Goal: Task Accomplishment & Management: Use online tool/utility

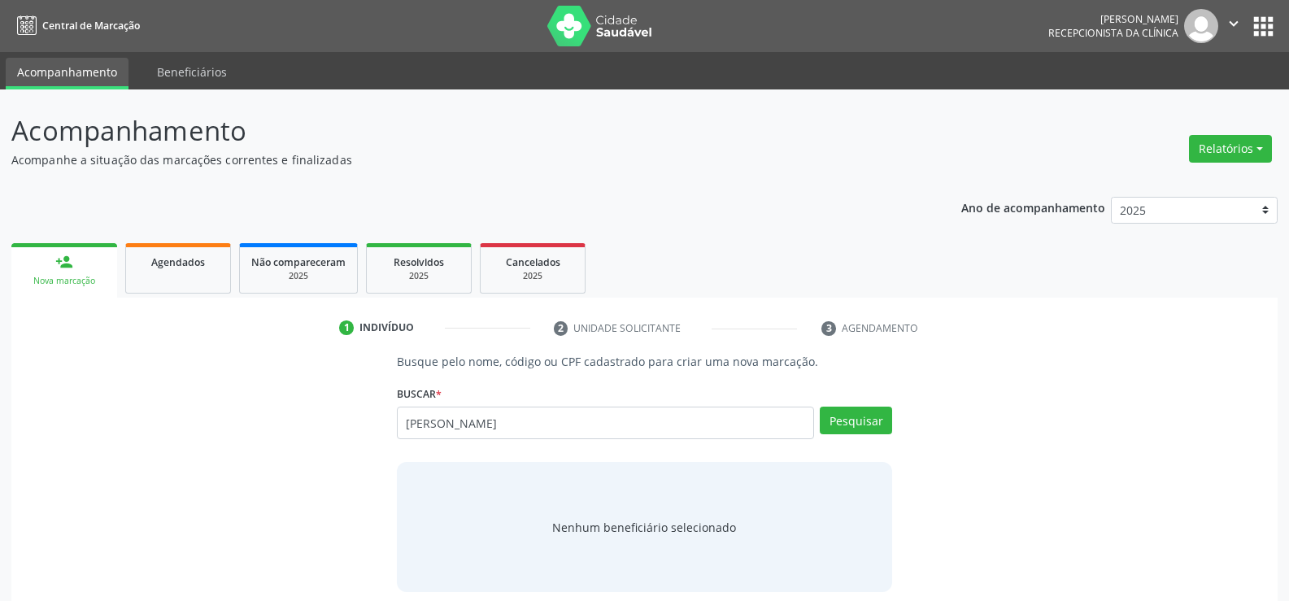
type input "[PERSON_NAME]"
click at [870, 434] on div "Pesquisar" at bounding box center [853, 429] width 78 height 44
click at [864, 420] on button "Pesquisar" at bounding box center [856, 421] width 72 height 28
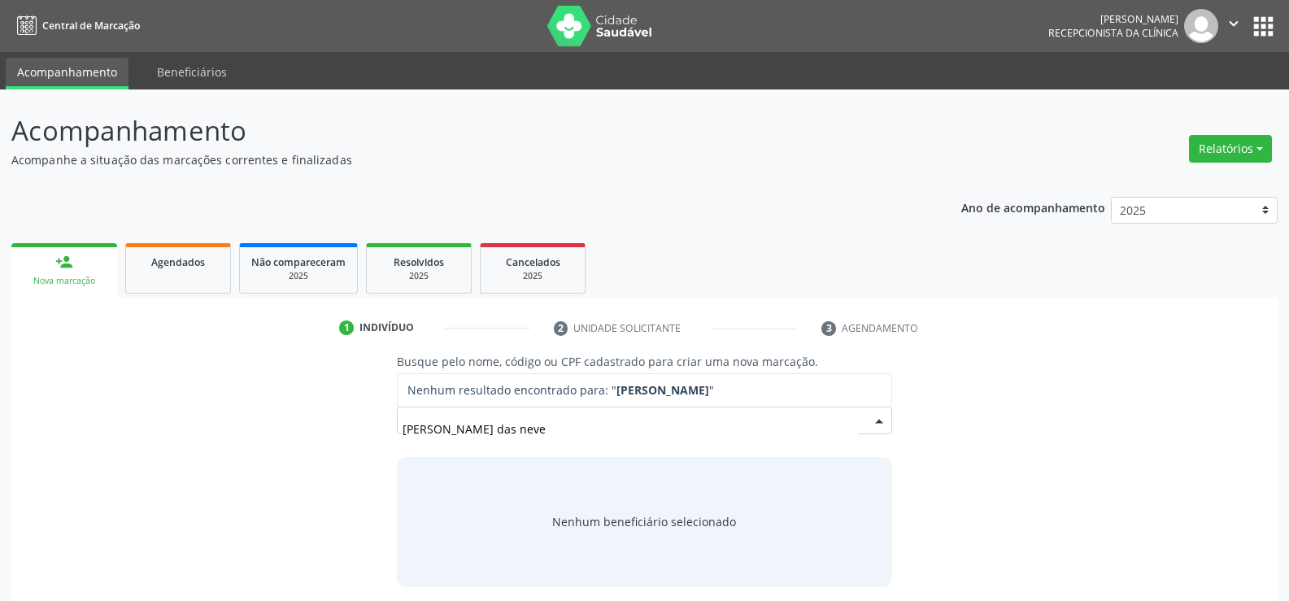
type input "[PERSON_NAME] das neve"
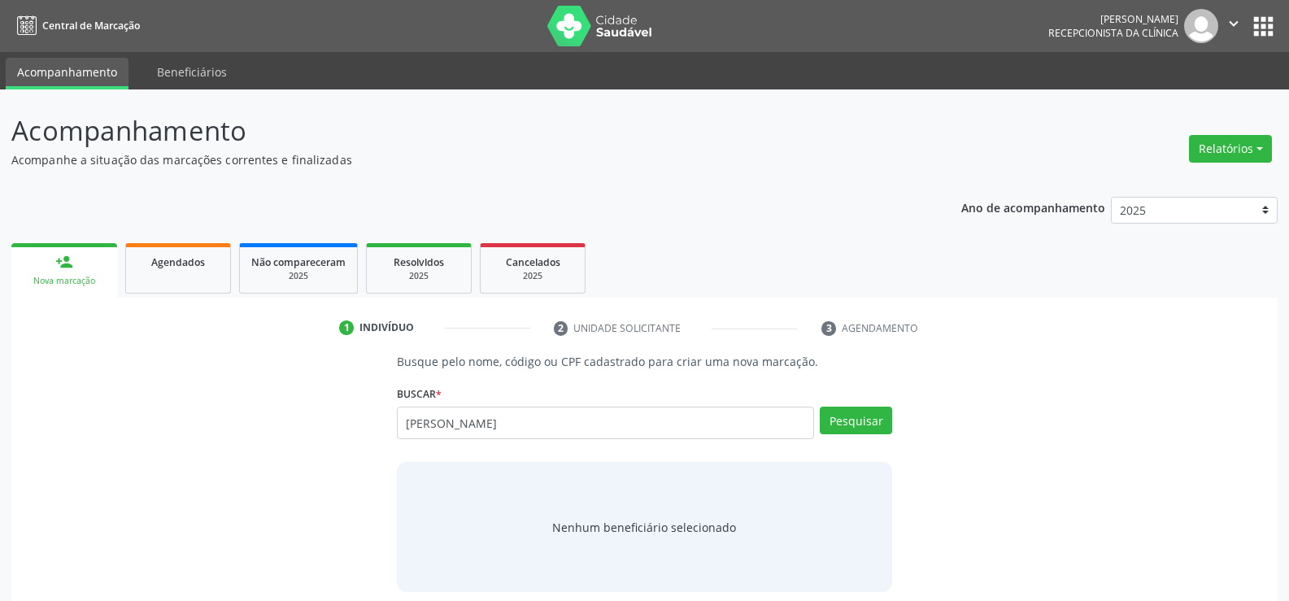
type input "[PERSON_NAME]"
type input "r"
type input "[PERSON_NAME]"
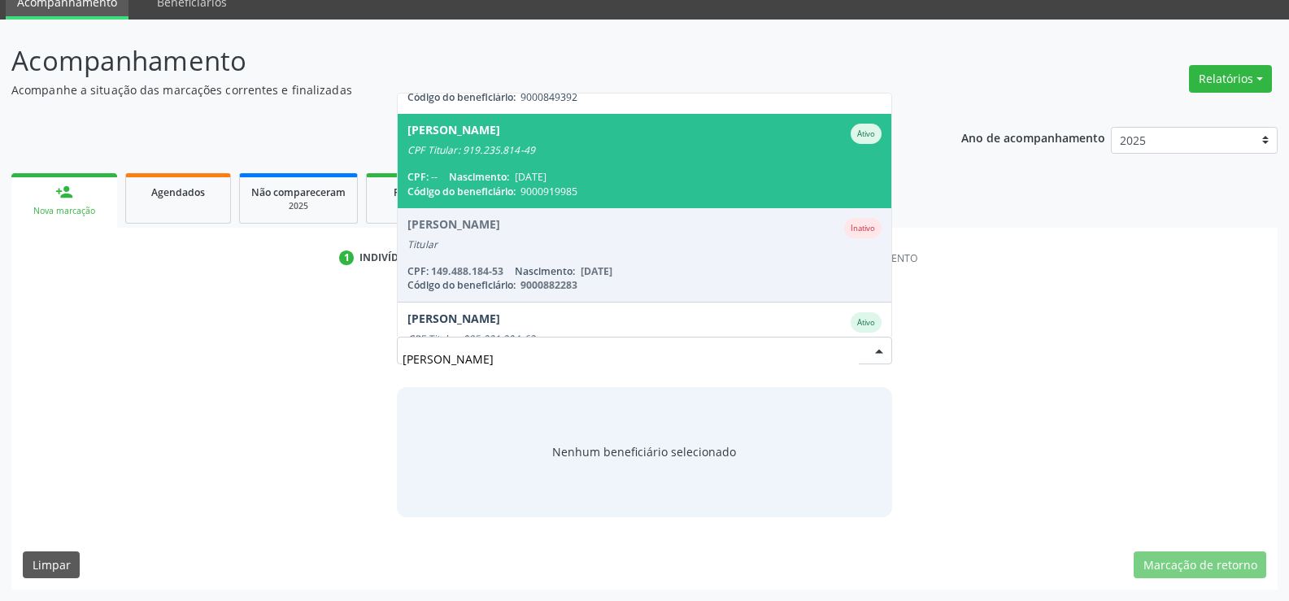
scroll to position [792, 0]
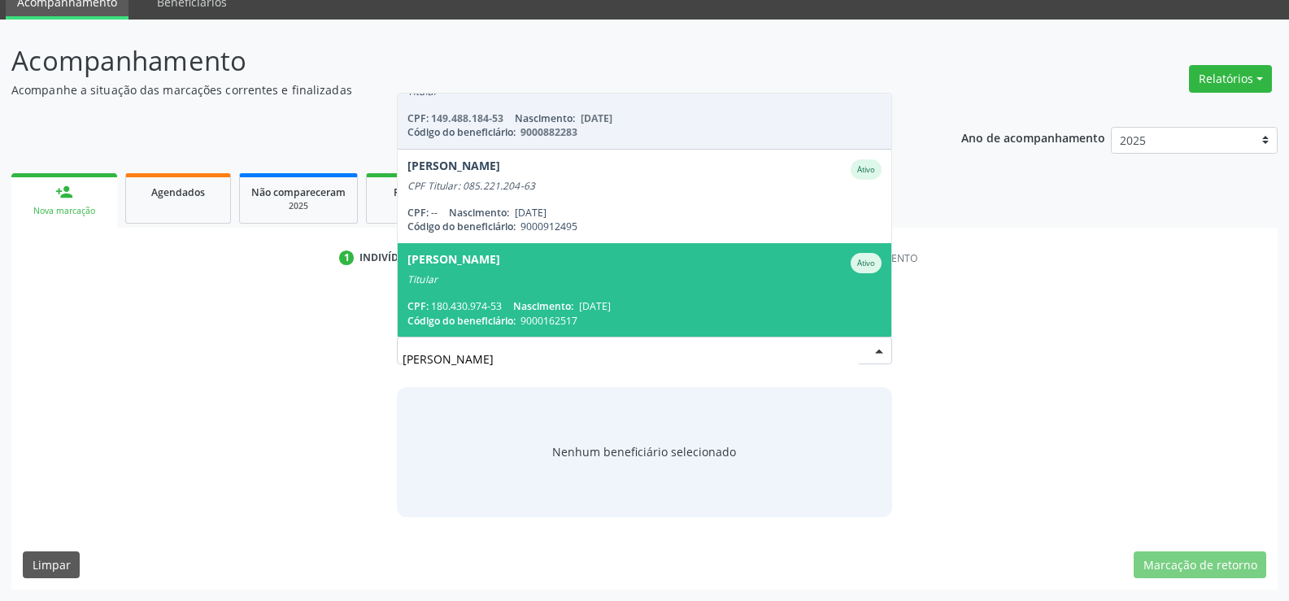
click at [295, 370] on div "Busque pelo nome, código ou CPF cadastrado para criar uma nova marcação. [GEOGR…" at bounding box center [645, 399] width 1244 height 233
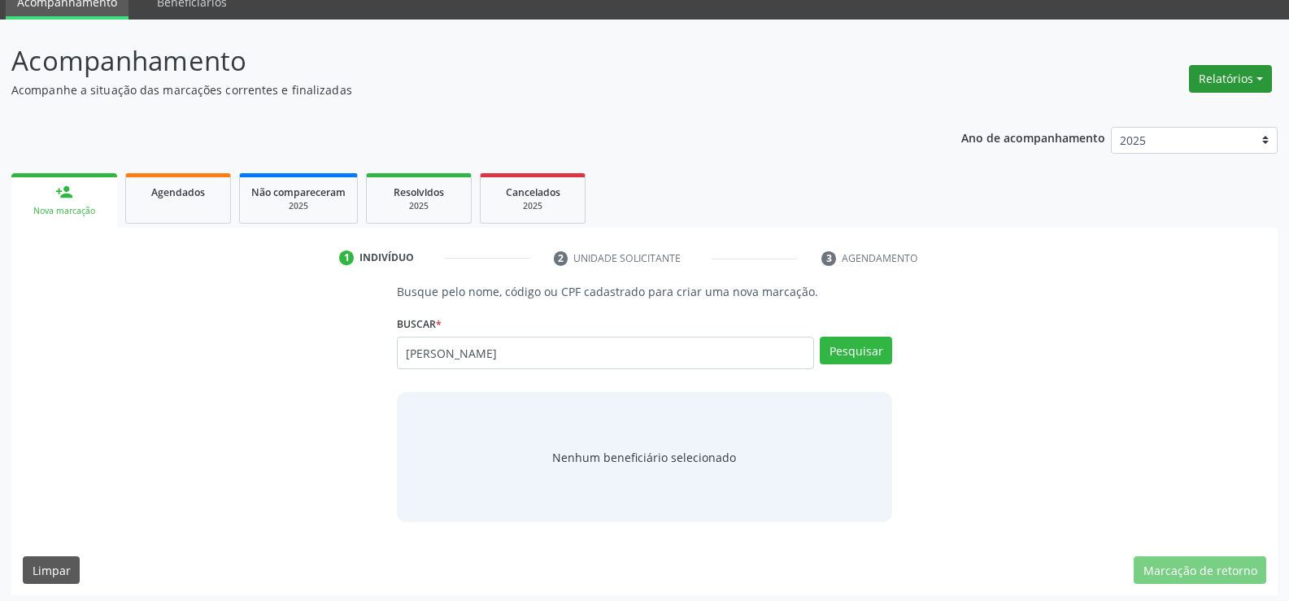
click at [1258, 87] on button "Relatórios" at bounding box center [1230, 79] width 83 height 28
click at [1201, 107] on link "Agendamentos" at bounding box center [1185, 113] width 175 height 23
select select "8"
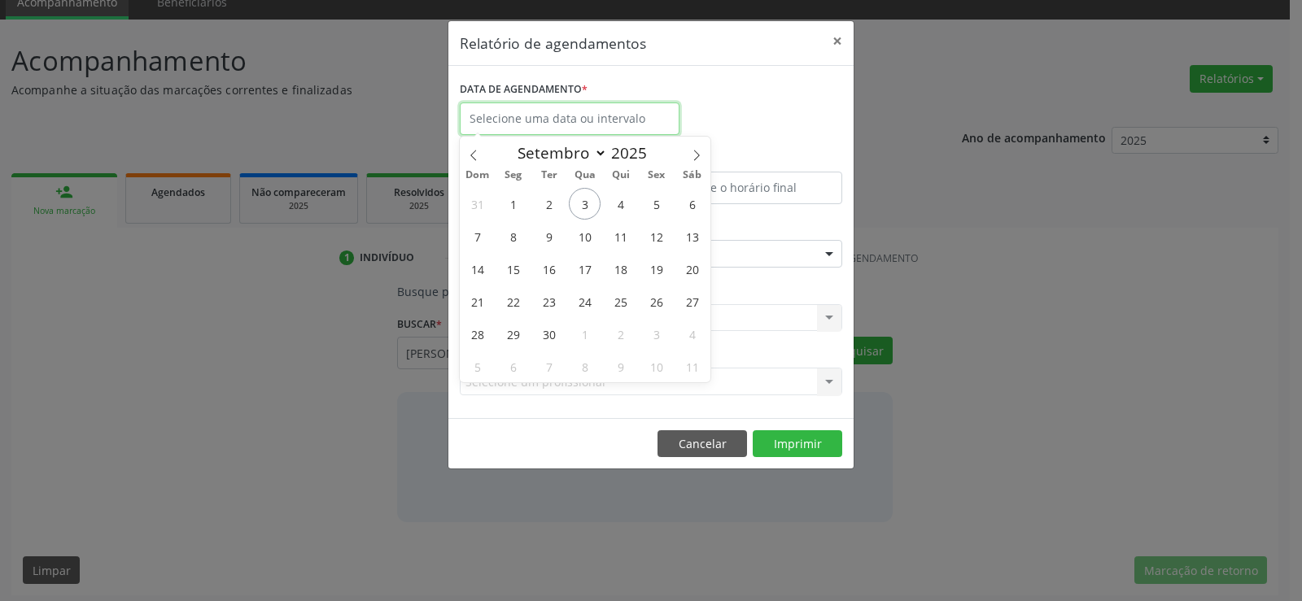
click at [618, 104] on input "text" at bounding box center [570, 118] width 220 height 33
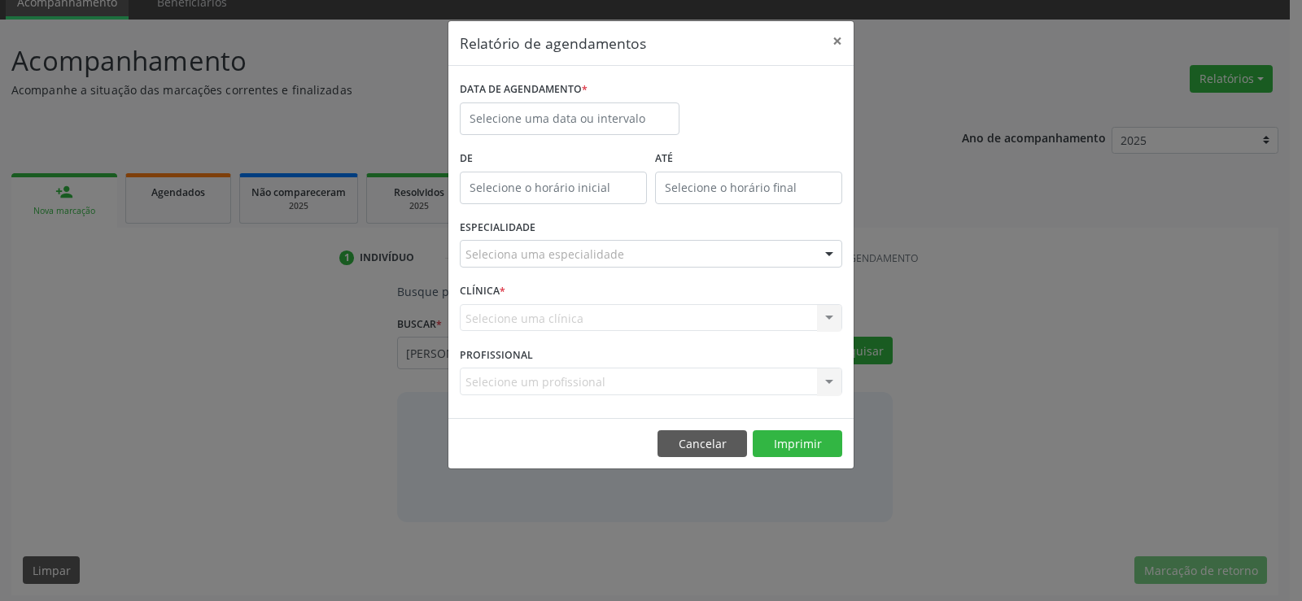
click at [552, 73] on div "DATA DE AGENDAMENTO * De ATÉ ESPECIALIDADE Seleciona uma especialidade Todas as…" at bounding box center [650, 242] width 405 height 352
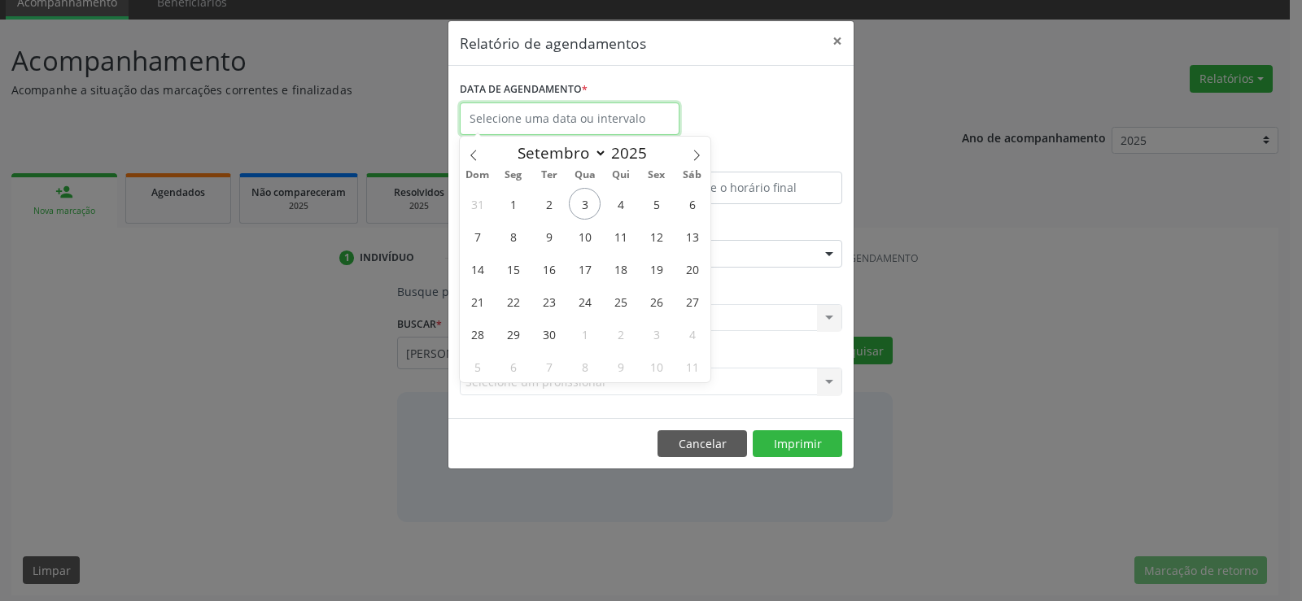
click at [577, 107] on input "text" at bounding box center [570, 118] width 220 height 33
click at [477, 150] on icon at bounding box center [473, 155] width 11 height 11
select select "7"
click at [502, 202] on span "28" at bounding box center [513, 204] width 32 height 32
type input "[DATE]"
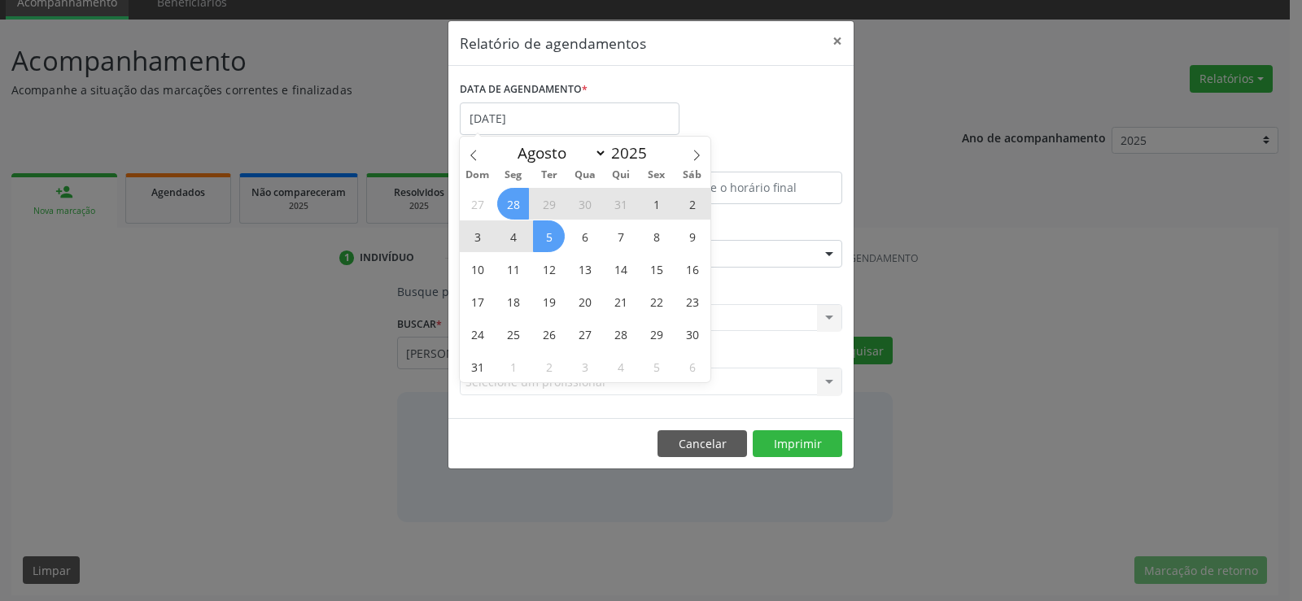
click at [547, 240] on span "5" at bounding box center [549, 236] width 32 height 32
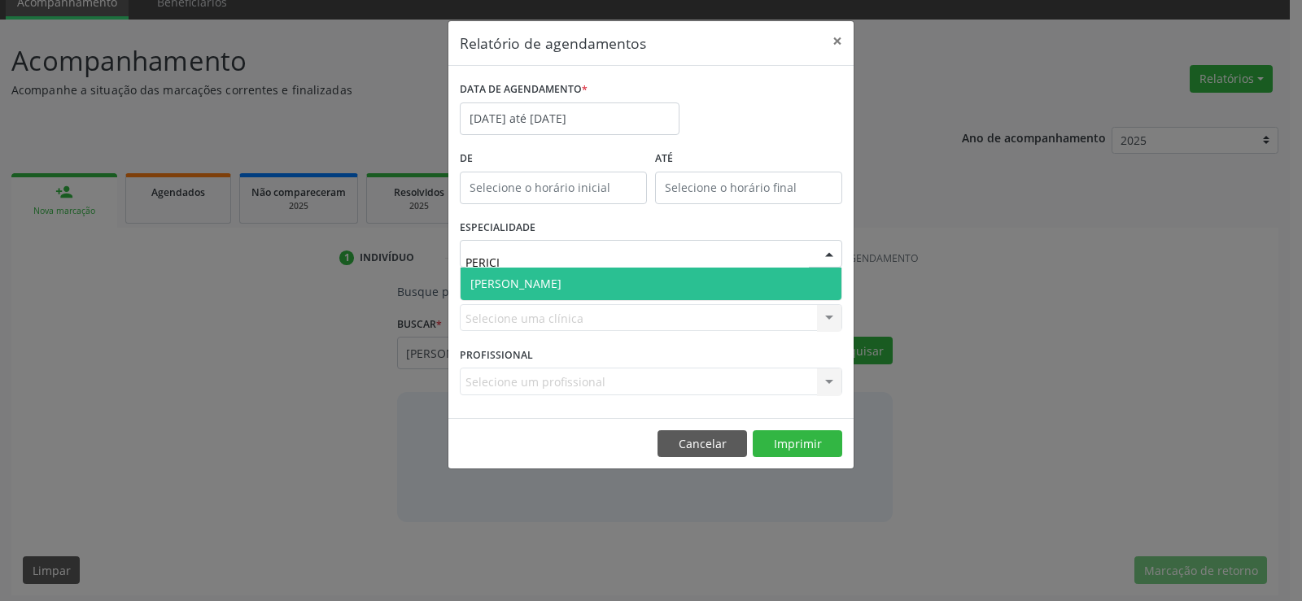
type input "PERICIA"
click at [594, 280] on span "[PERSON_NAME]" at bounding box center [650, 284] width 381 height 33
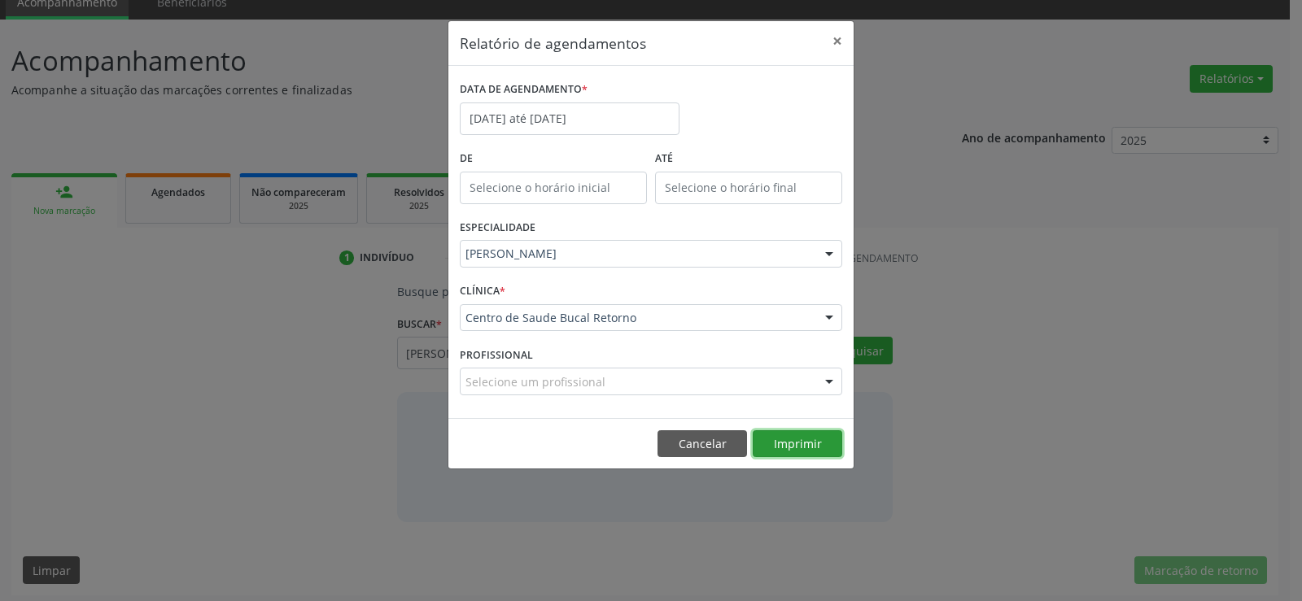
click at [804, 442] on button "Imprimir" at bounding box center [796, 444] width 89 height 28
click at [573, 116] on input "[DATE] até [DATE]" at bounding box center [570, 118] width 220 height 33
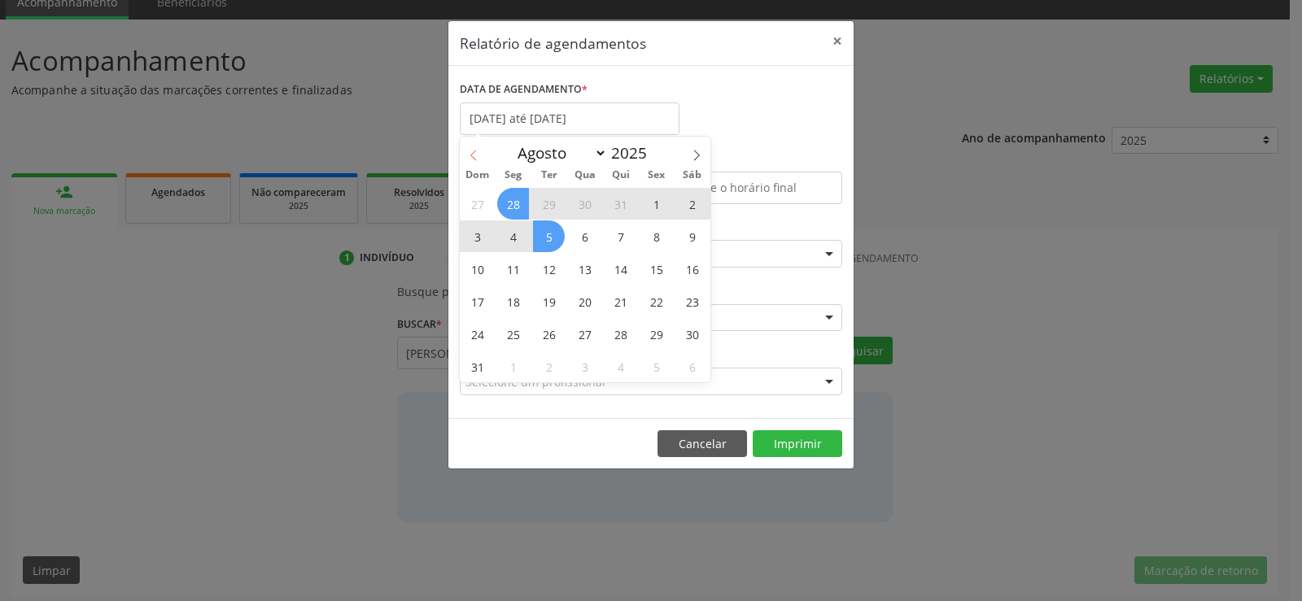
click at [477, 151] on icon at bounding box center [473, 155] width 11 height 11
select select "6"
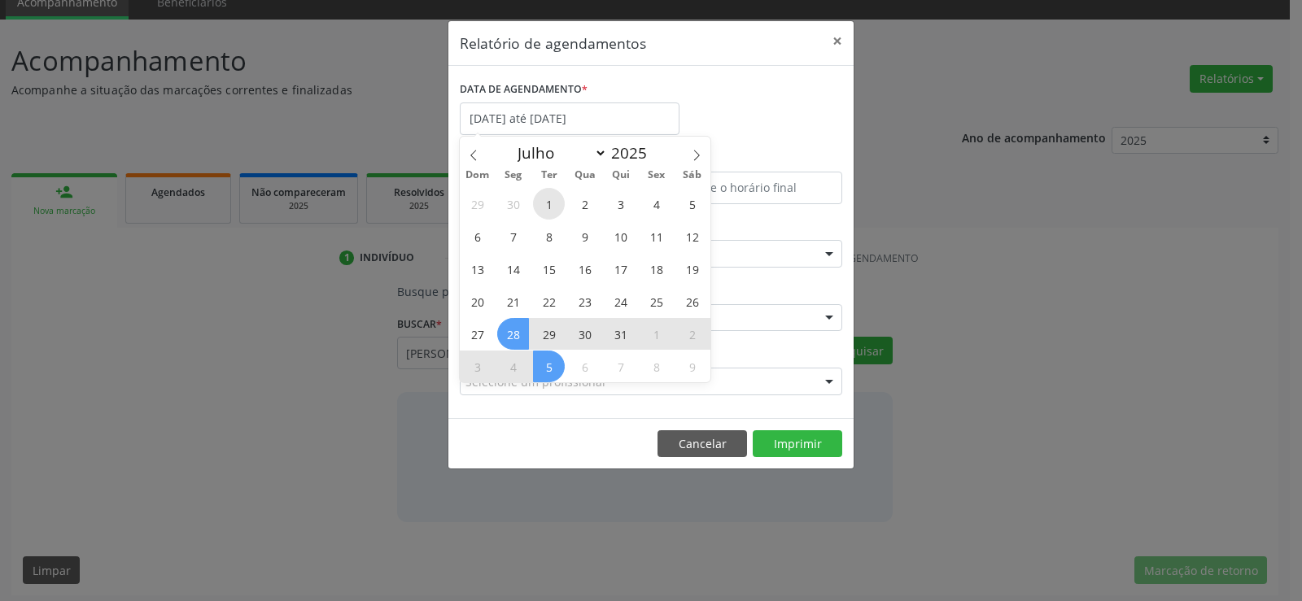
click at [553, 208] on span "1" at bounding box center [549, 204] width 32 height 32
type input "[DATE]"
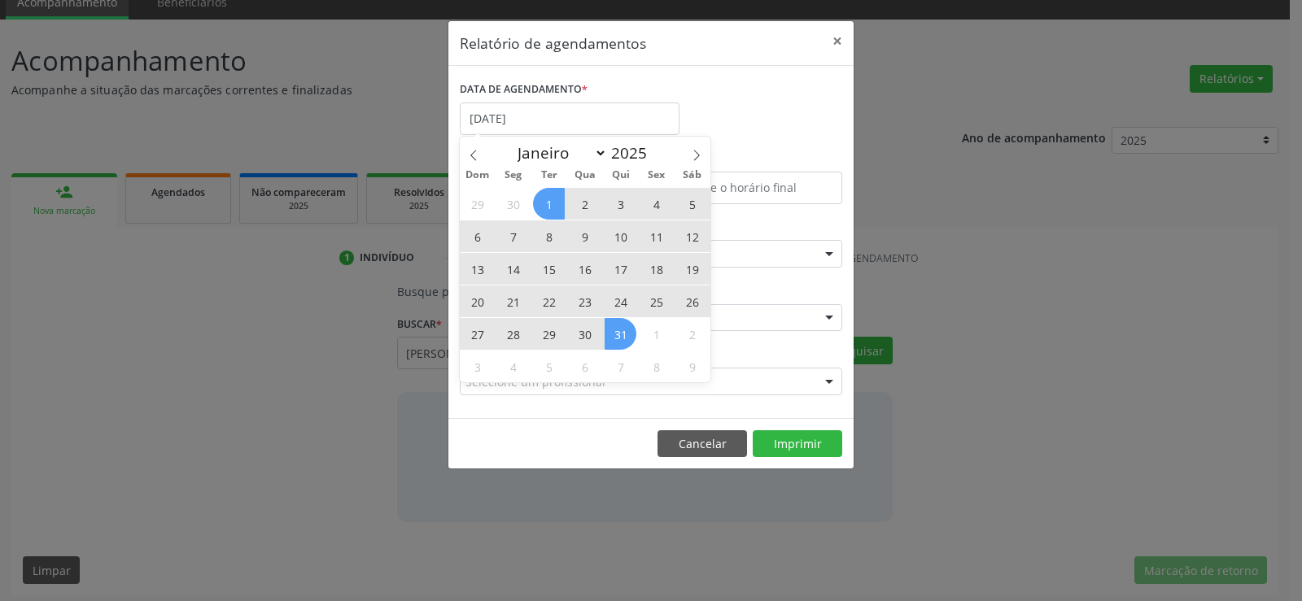
click at [621, 331] on span "31" at bounding box center [620, 334] width 32 height 32
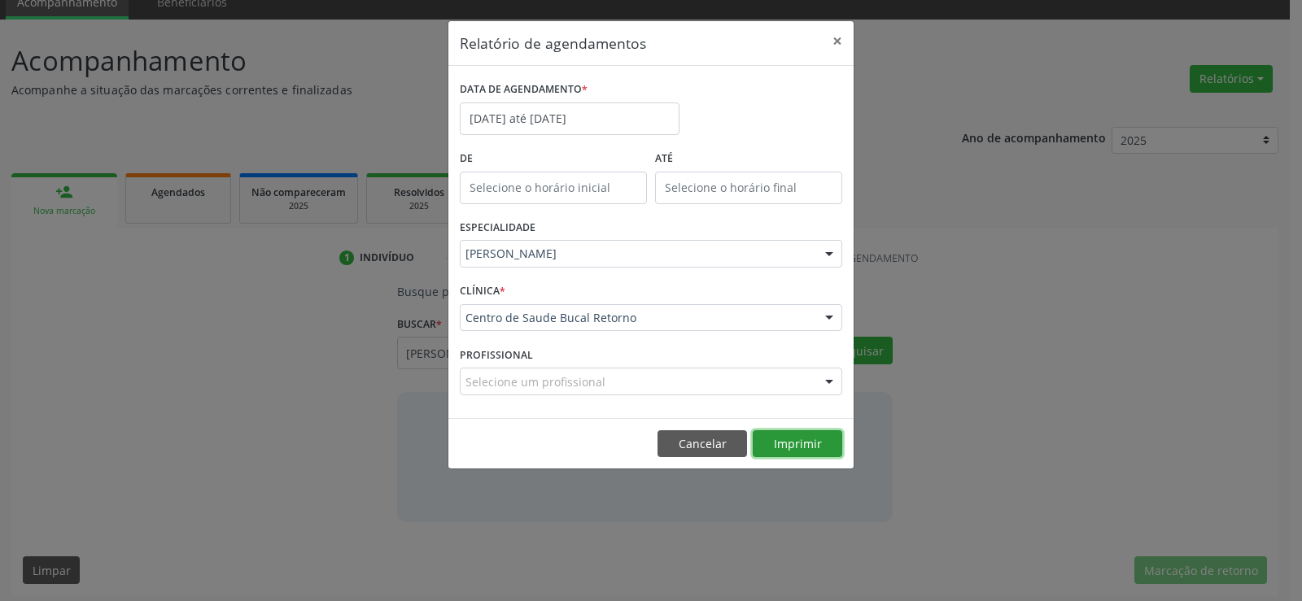
click at [794, 438] on button "Imprimir" at bounding box center [796, 444] width 89 height 28
click at [566, 111] on input "[DATE] até [DATE]" at bounding box center [570, 118] width 220 height 33
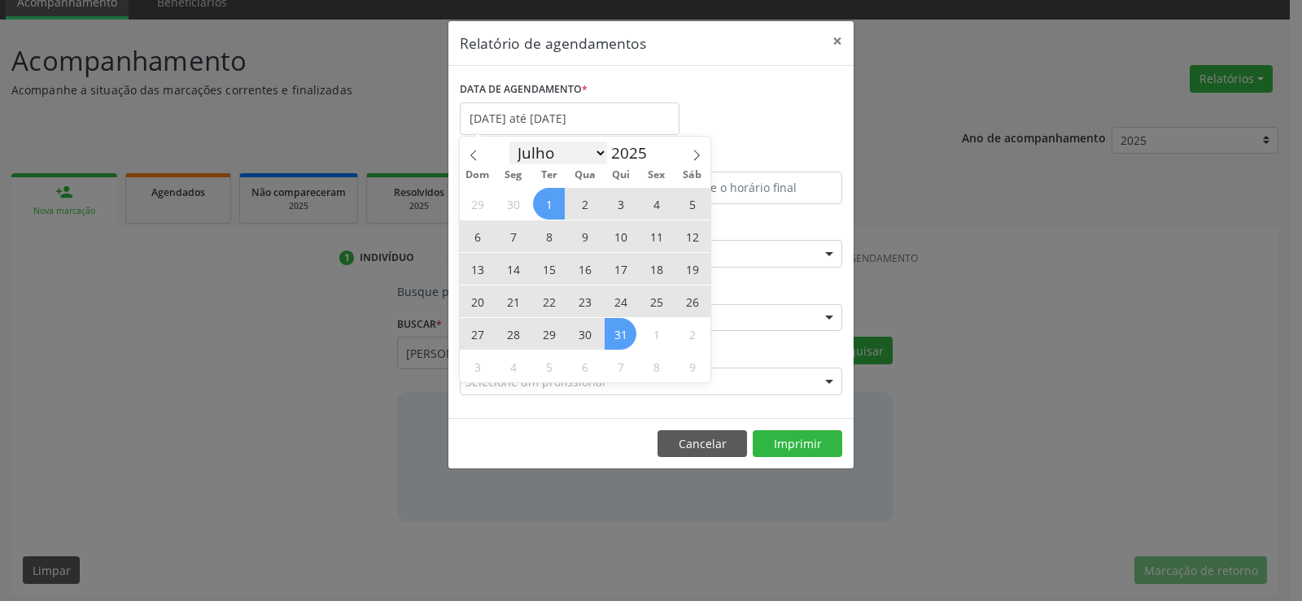
click at [596, 154] on select "Janeiro Fevereiro Março Abril Maio Junho Julho Agosto Setembro Outubro Novembro…" at bounding box center [558, 153] width 98 height 23
select select "7"
click at [509, 142] on select "Janeiro Fevereiro Março Abril Maio Junho Julho Agosto Setembro Outubro Novembro…" at bounding box center [558, 153] width 98 height 23
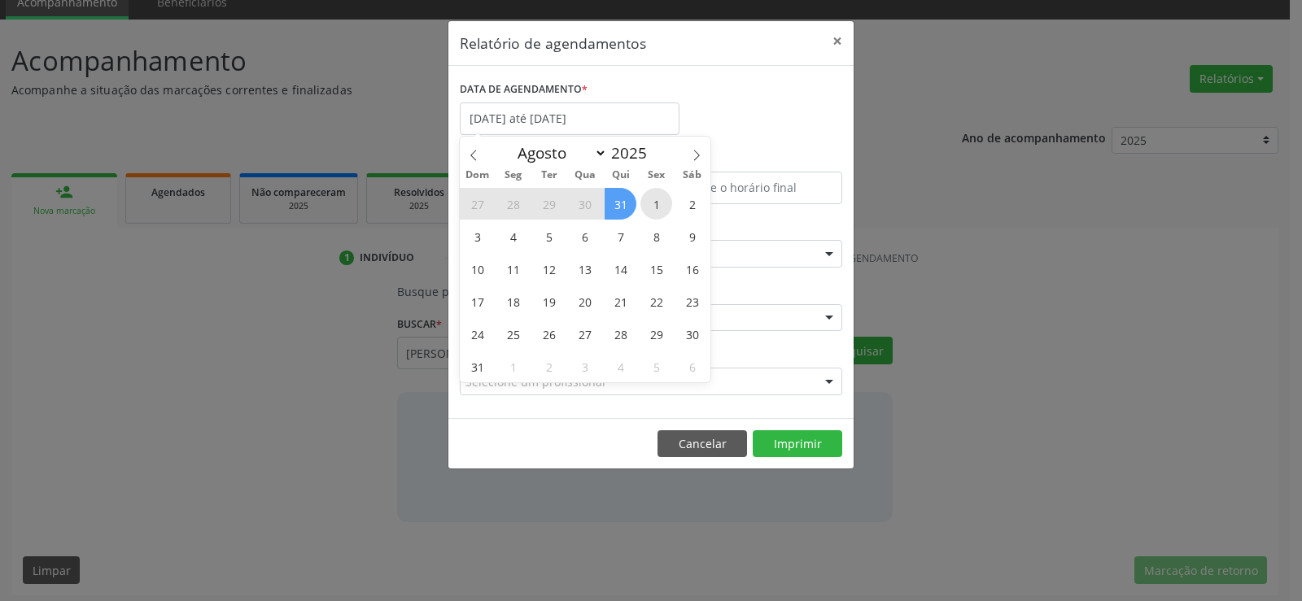
click at [653, 200] on span "1" at bounding box center [656, 204] width 32 height 32
type input "01/08/2025"
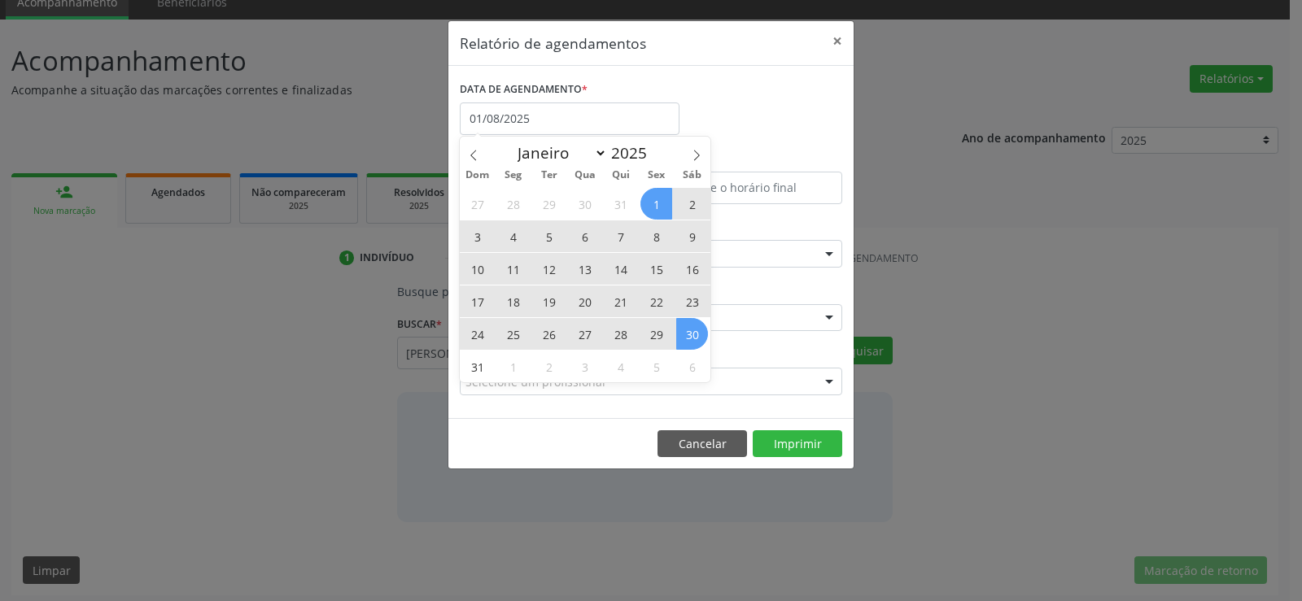
click at [685, 334] on span "30" at bounding box center [692, 334] width 32 height 32
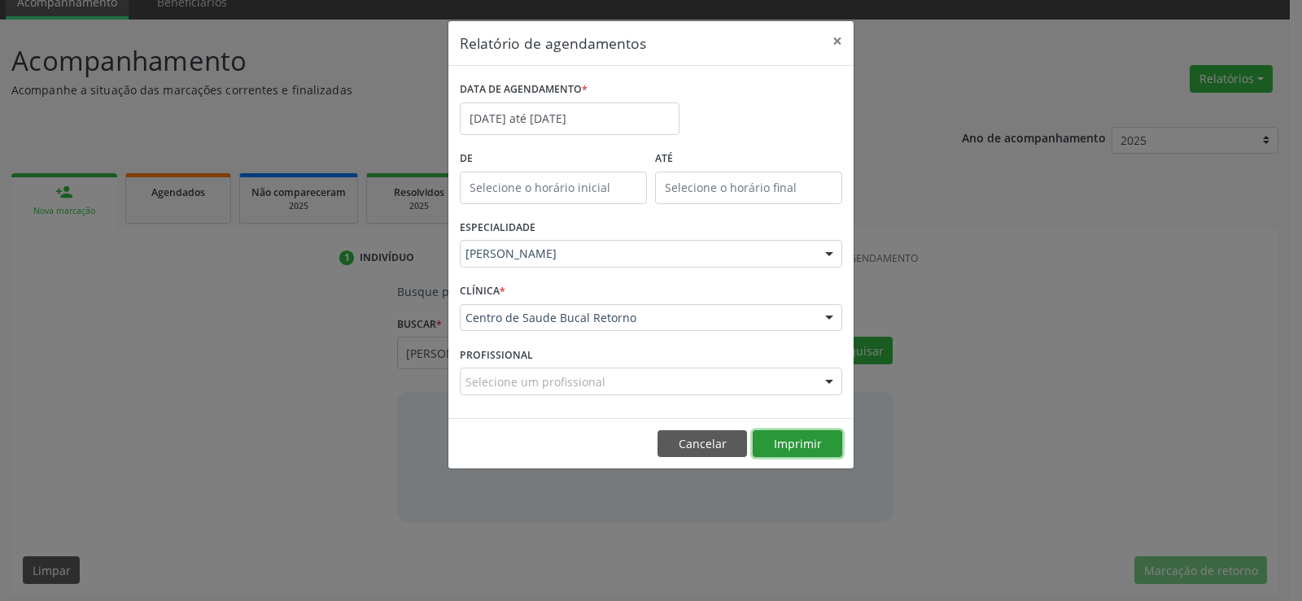
click at [798, 443] on button "Imprimir" at bounding box center [796, 444] width 89 height 28
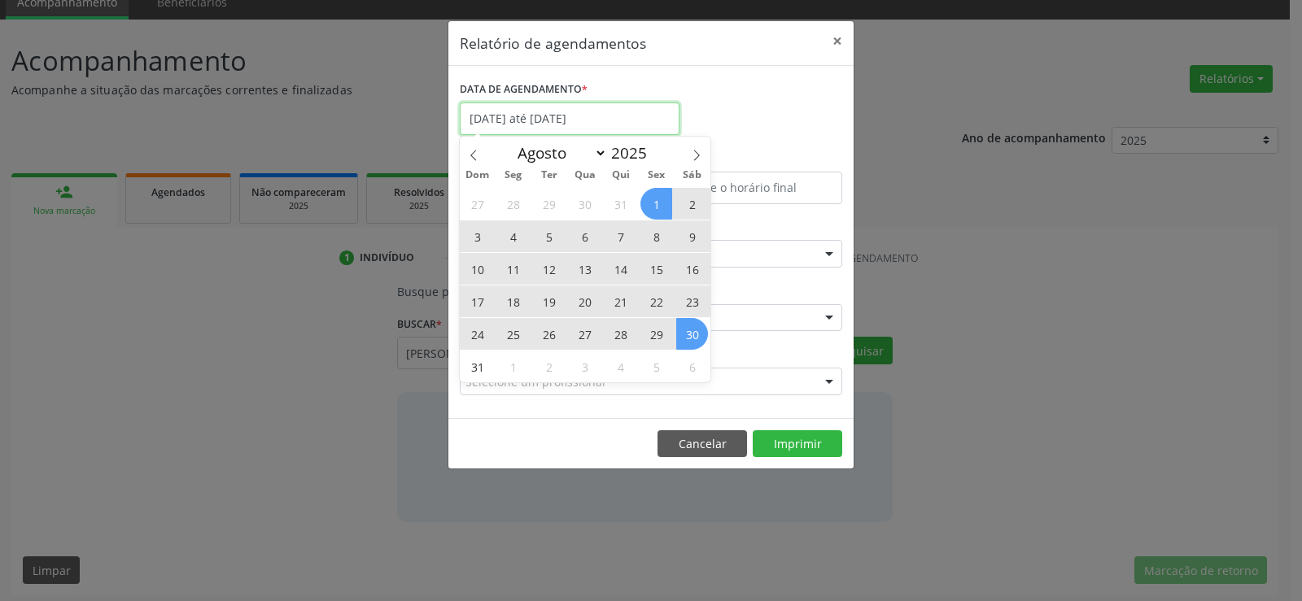
click at [666, 104] on input "[DATE] até [DATE]" at bounding box center [570, 118] width 220 height 33
click at [696, 153] on icon at bounding box center [697, 155] width 6 height 11
select select "8"
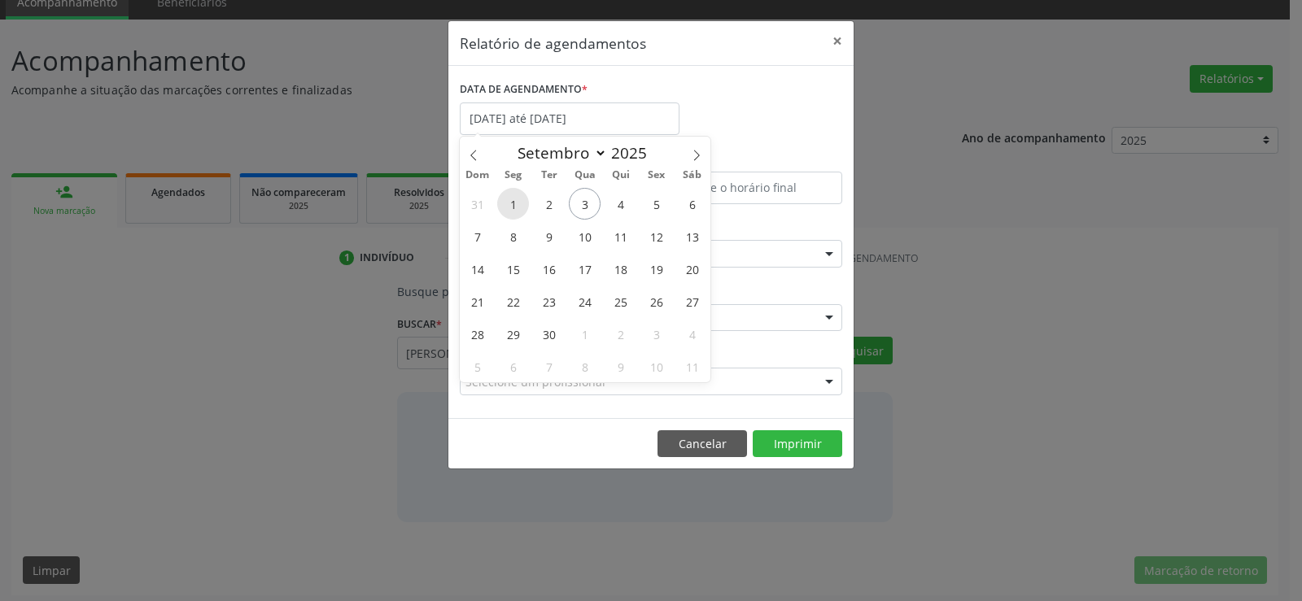
click at [525, 201] on span "1" at bounding box center [513, 204] width 32 height 32
type input "[DATE]"
click at [665, 206] on span "5" at bounding box center [656, 204] width 32 height 32
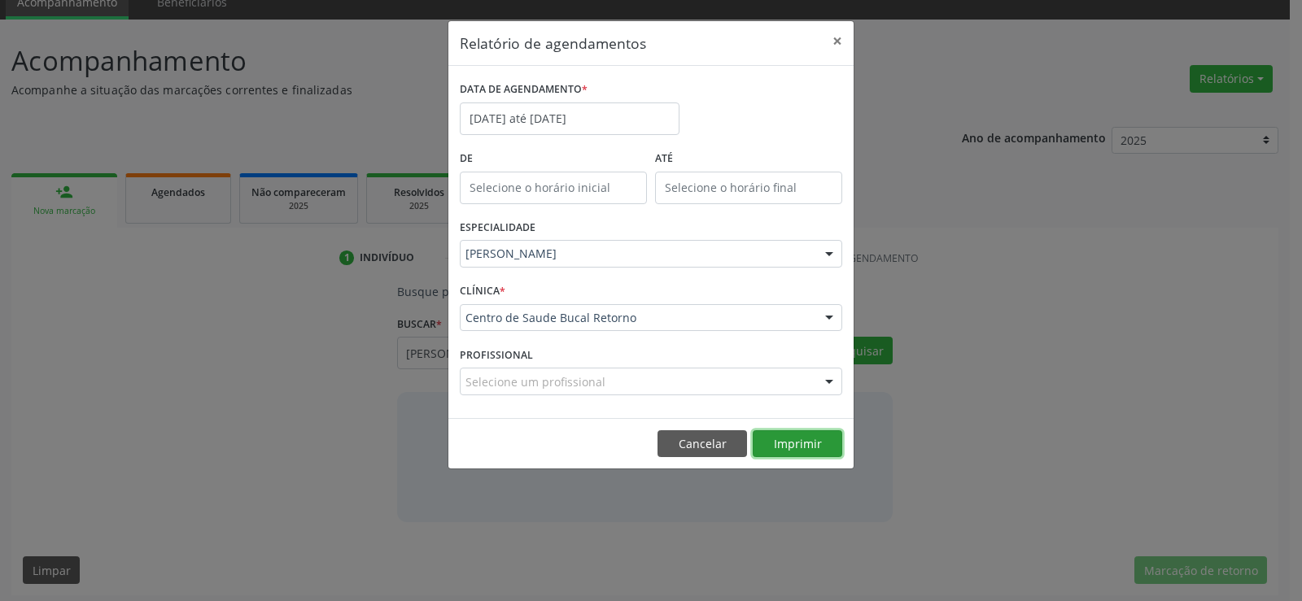
click at [798, 456] on button "Imprimir" at bounding box center [796, 444] width 89 height 28
click at [840, 39] on button "×" at bounding box center [837, 41] width 33 height 40
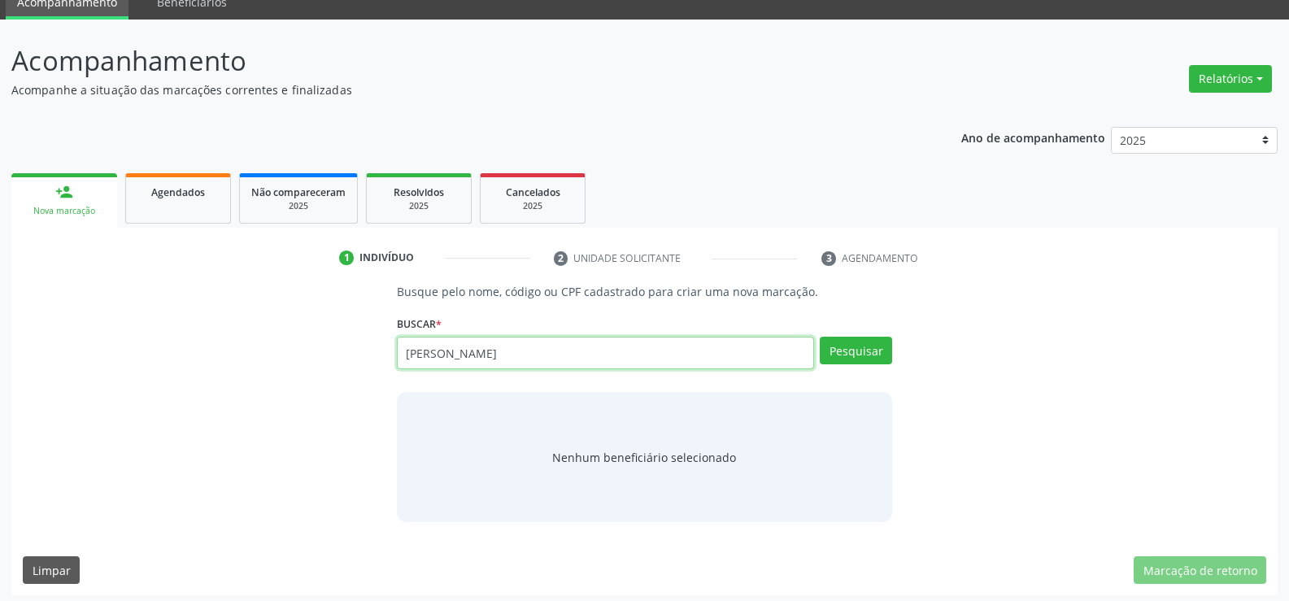
click at [558, 355] on input "[PERSON_NAME]" at bounding box center [605, 353] width 417 height 33
type input "r"
type input "[PERSON_NAME]"
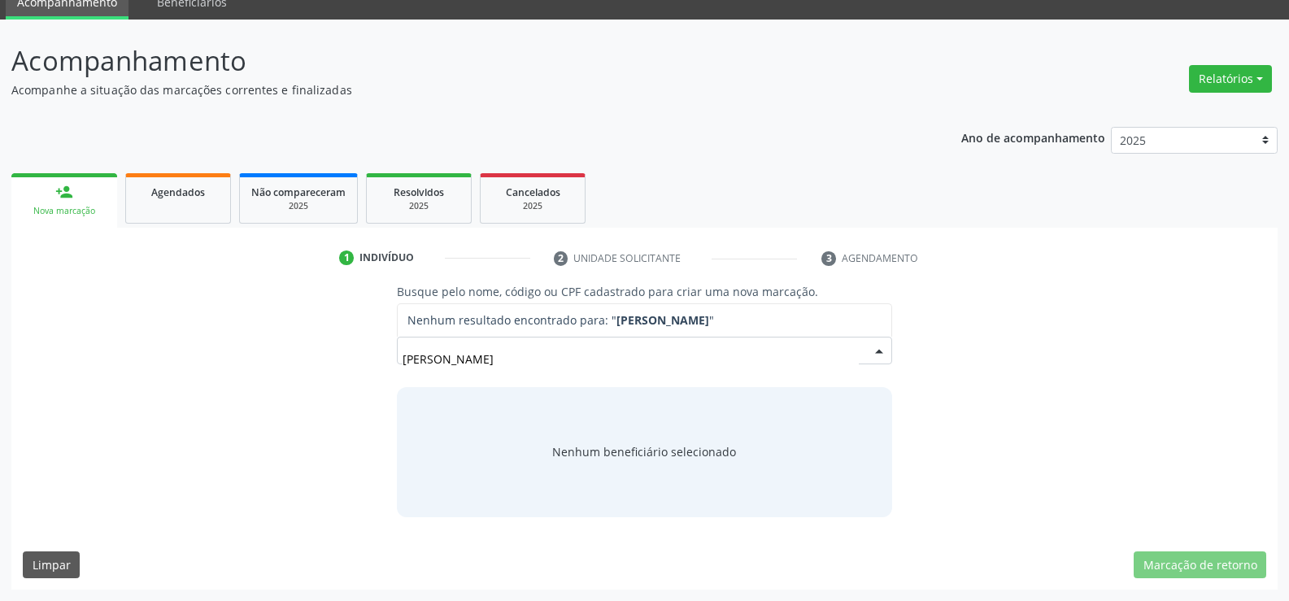
scroll to position [0, 0]
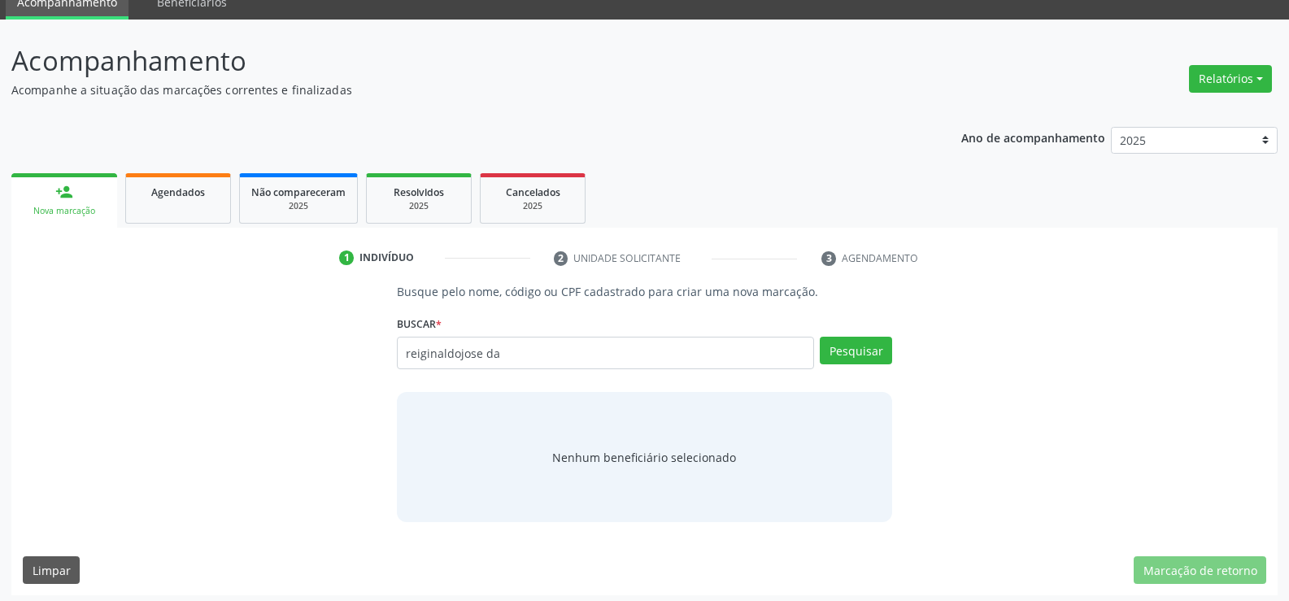
type input "reiginaldojose d"
type input "[PERSON_NAME]"
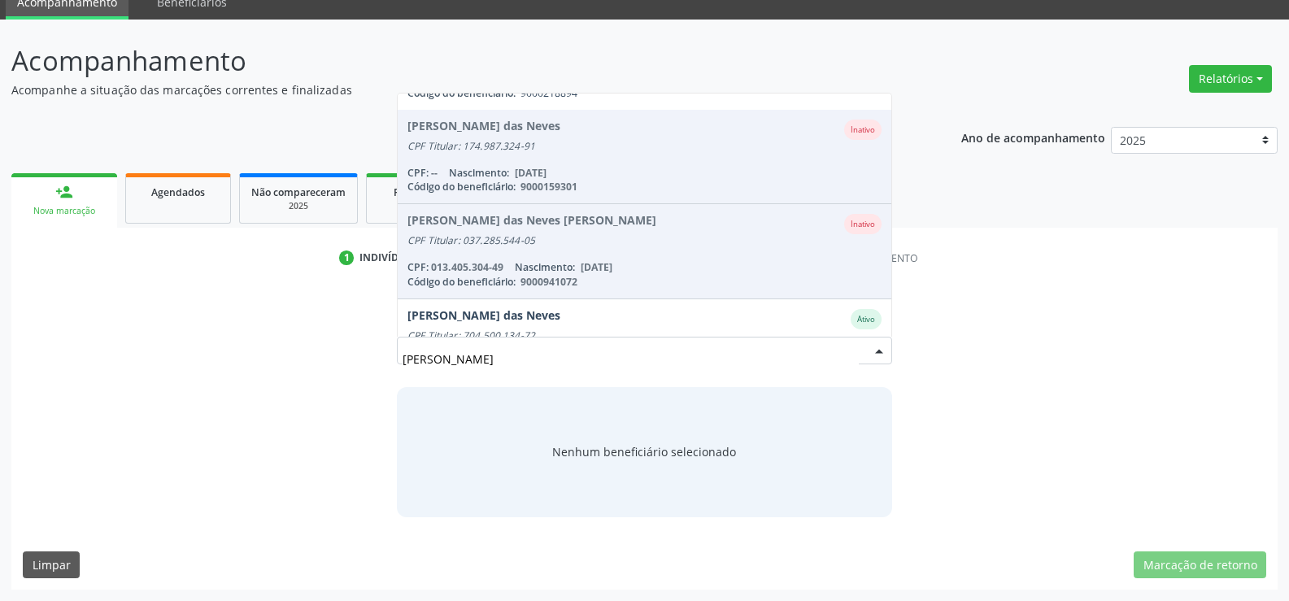
scroll to position [466, 0]
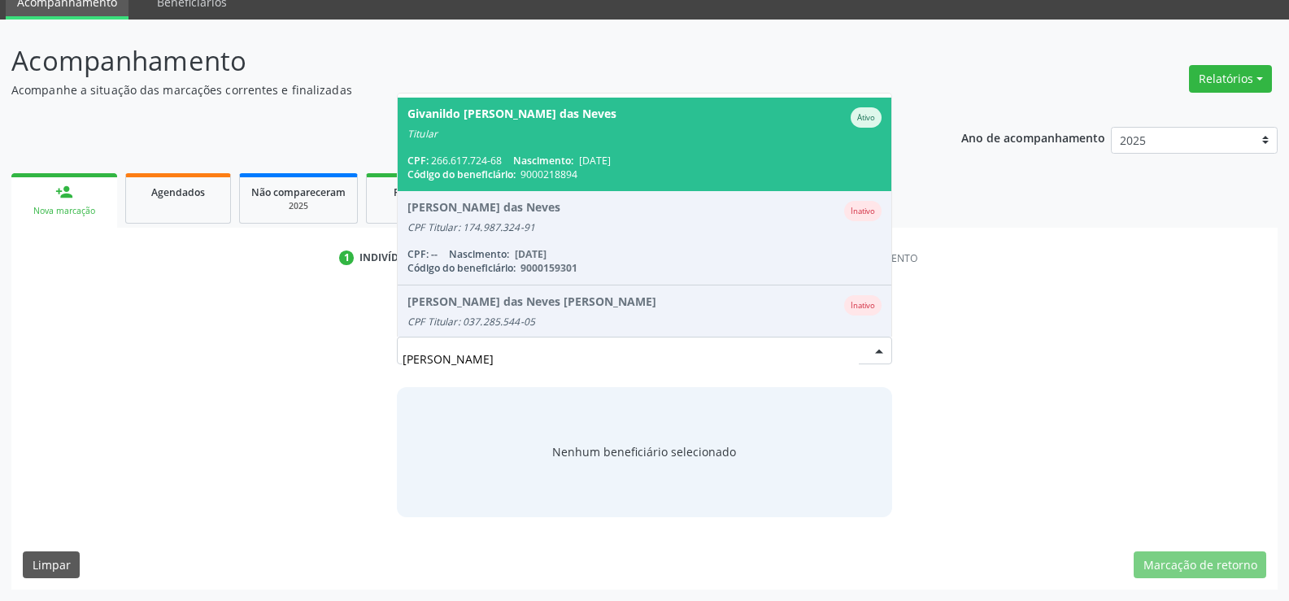
click at [543, 168] on span "9000218894" at bounding box center [549, 175] width 57 height 14
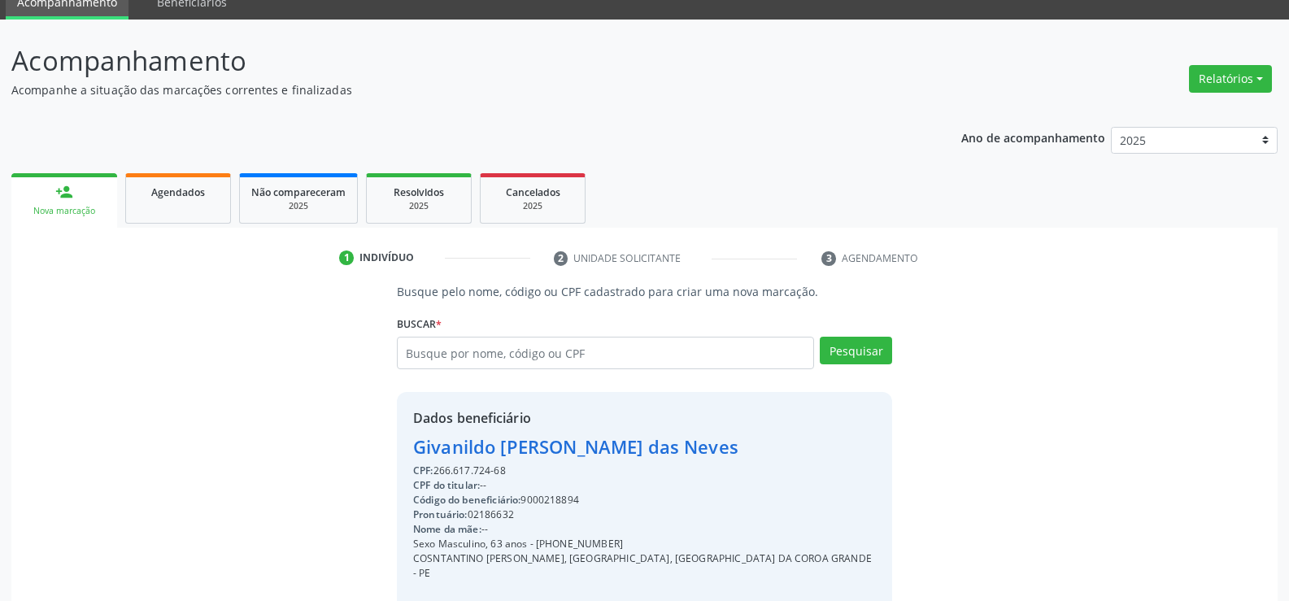
click at [523, 445] on div "Givanildo [PERSON_NAME] das Neves" at bounding box center [644, 447] width 463 height 27
click at [524, 445] on div "Givanildo [PERSON_NAME] das Neves" at bounding box center [644, 447] width 463 height 27
click at [524, 446] on div "Givanildo [PERSON_NAME] das Neves" at bounding box center [644, 447] width 463 height 27
copy div "Givanildo [PERSON_NAME] das Neves"
click at [492, 360] on input "text" at bounding box center [605, 353] width 417 height 33
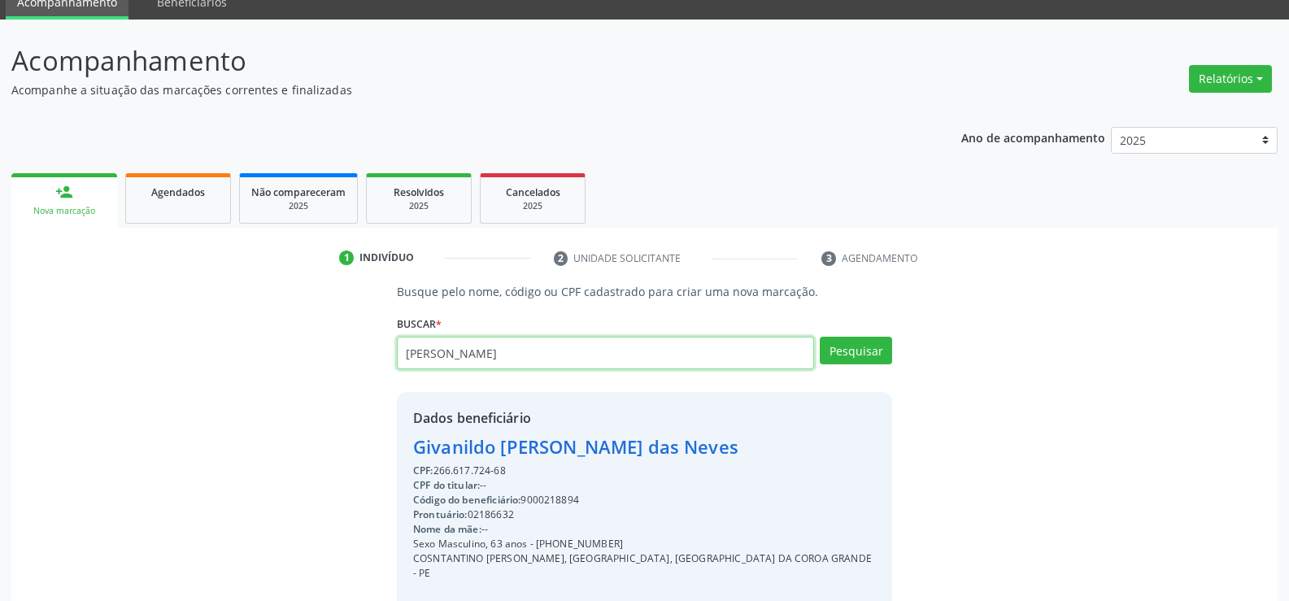
type input "[PERSON_NAME]"
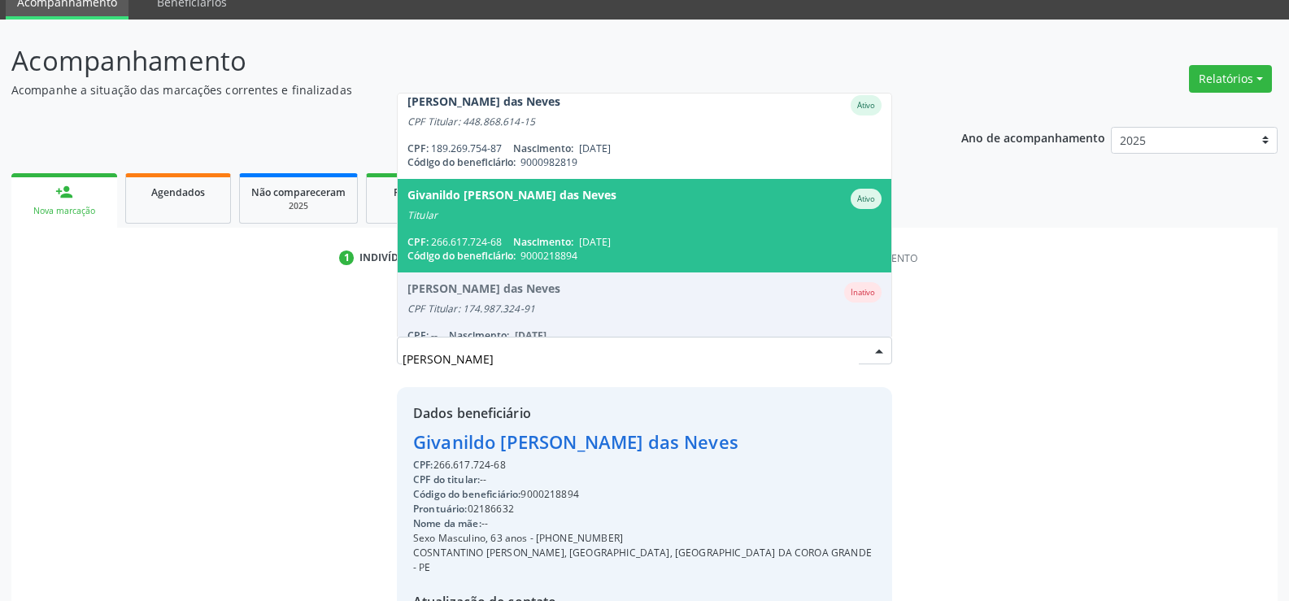
scroll to position [303, 0]
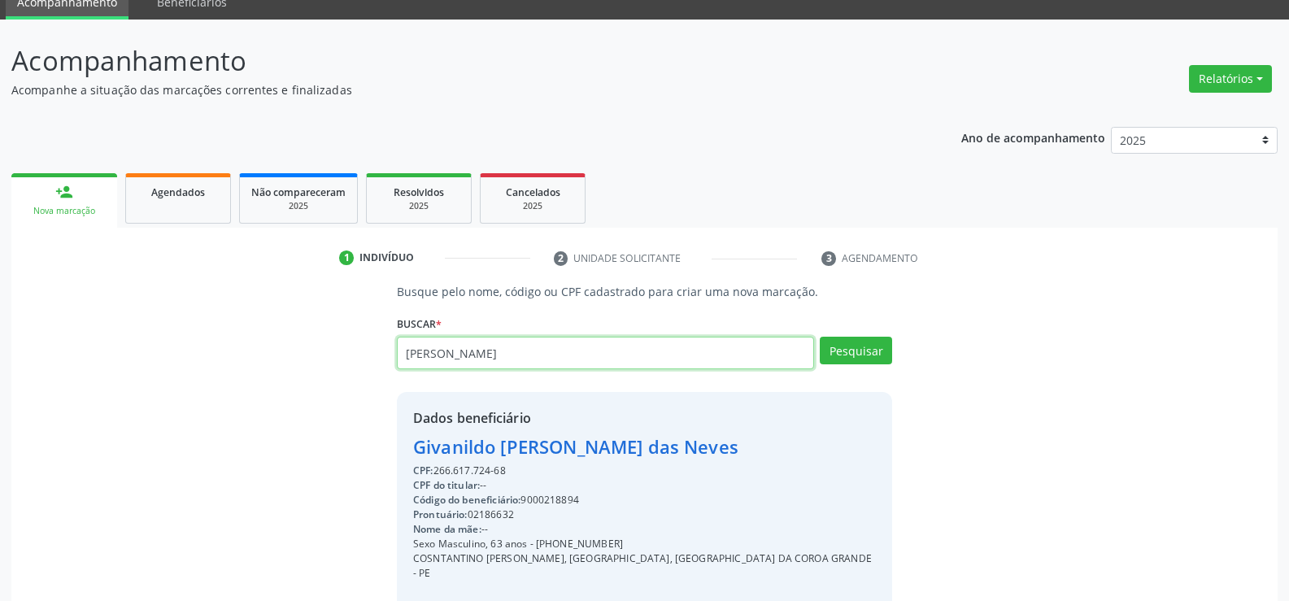
drag, startPoint x: 558, startPoint y: 358, endPoint x: 312, endPoint y: 381, distance: 246.7
click at [308, 379] on div "Busque pelo nome, código ou CPF cadastrado para criar uma nova marcação. [GEOGR…" at bounding box center [645, 501] width 1244 height 436
type input "71187895423"
click at [861, 355] on button "Pesquisar" at bounding box center [856, 351] width 72 height 28
click at [843, 350] on button "Pesquisar" at bounding box center [856, 351] width 72 height 28
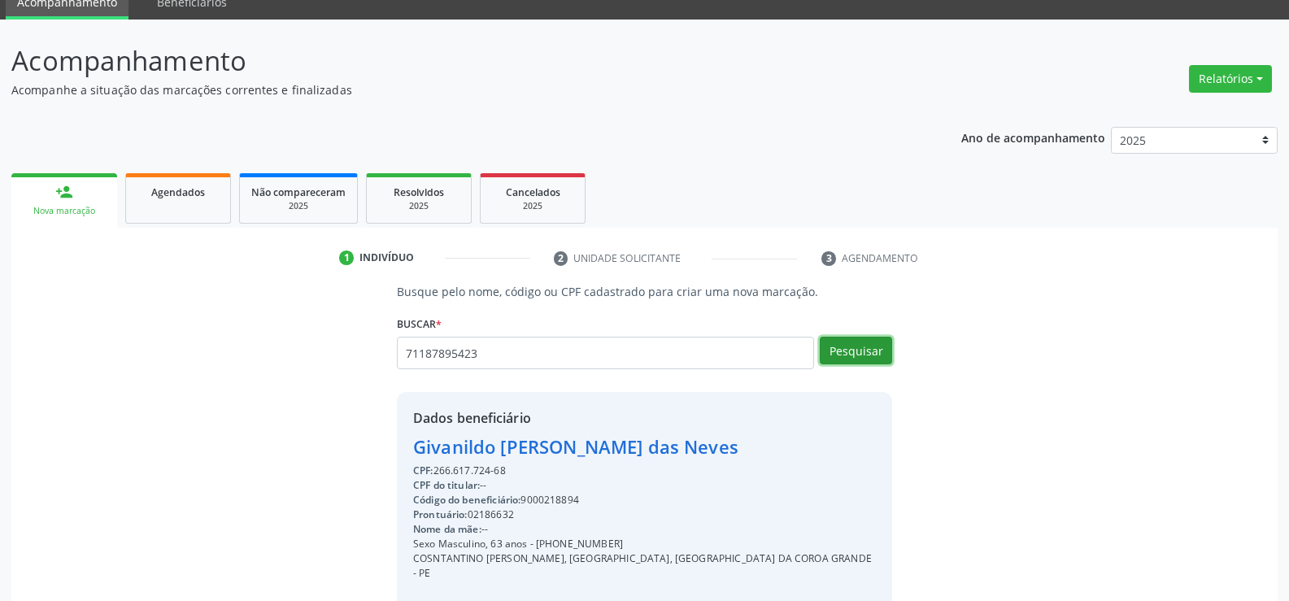
click at [843, 350] on button "Pesquisar" at bounding box center [856, 351] width 72 height 28
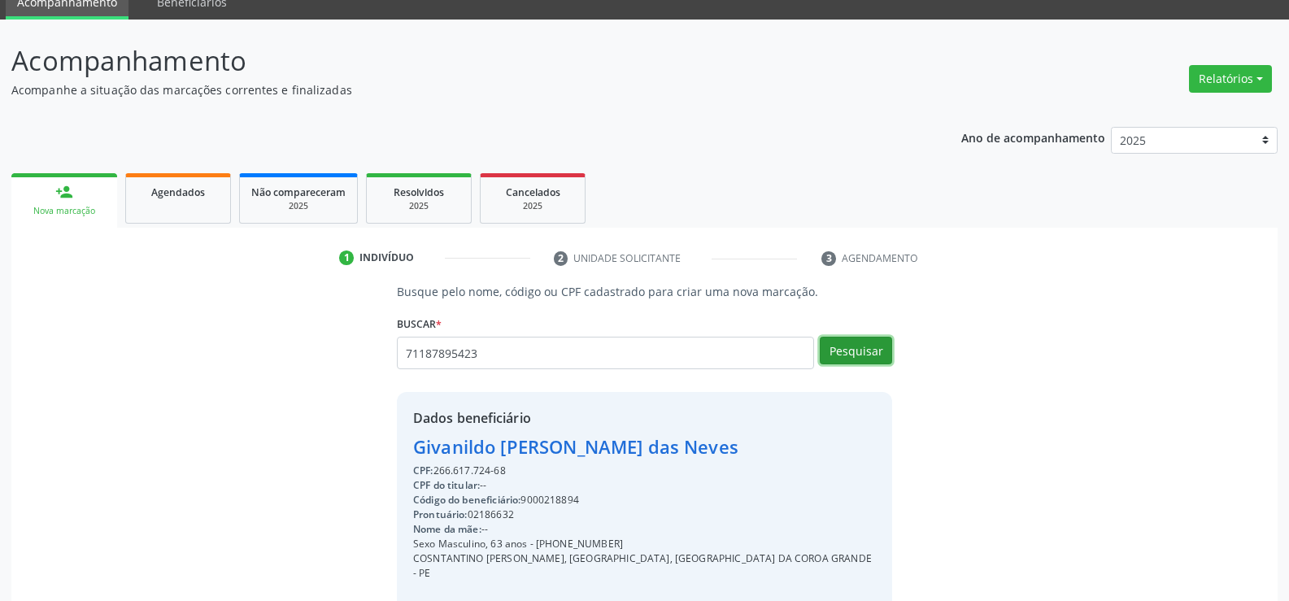
click at [843, 350] on button "Pesquisar" at bounding box center [856, 351] width 72 height 28
